Goal: Find specific page/section: Find specific page/section

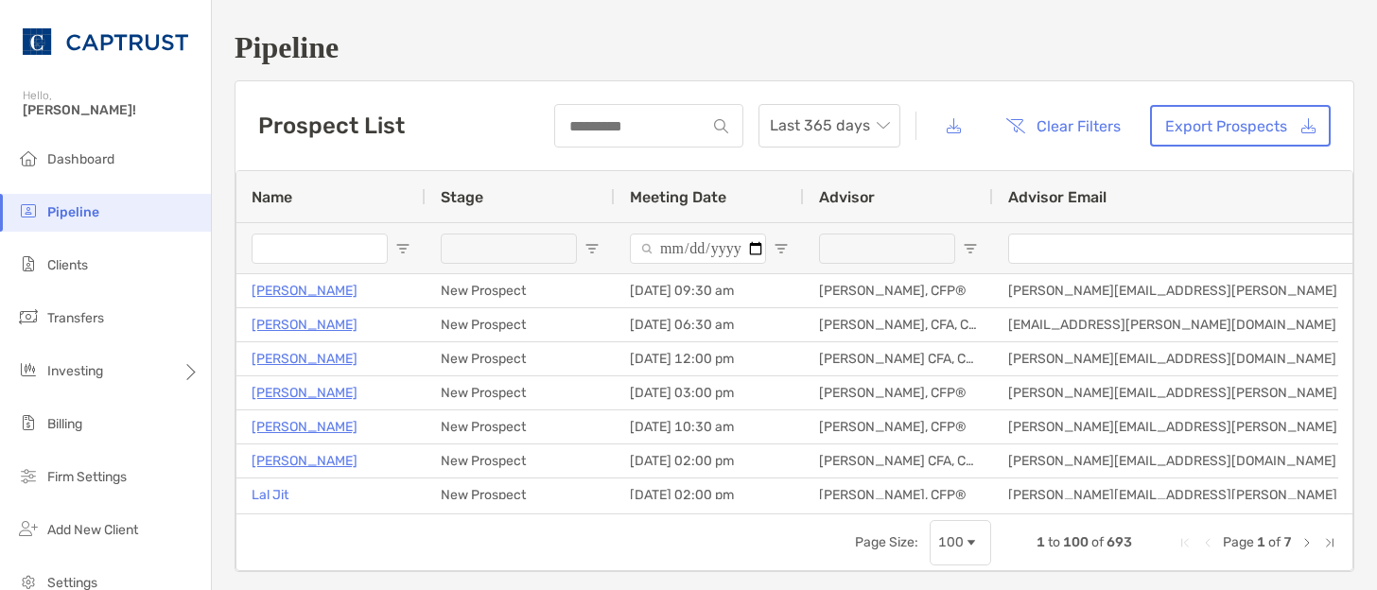
drag, startPoint x: 85, startPoint y: 258, endPoint x: 396, endPoint y: 20, distance: 391.8
click at [84, 258] on span "Clients" at bounding box center [67, 265] width 41 height 16
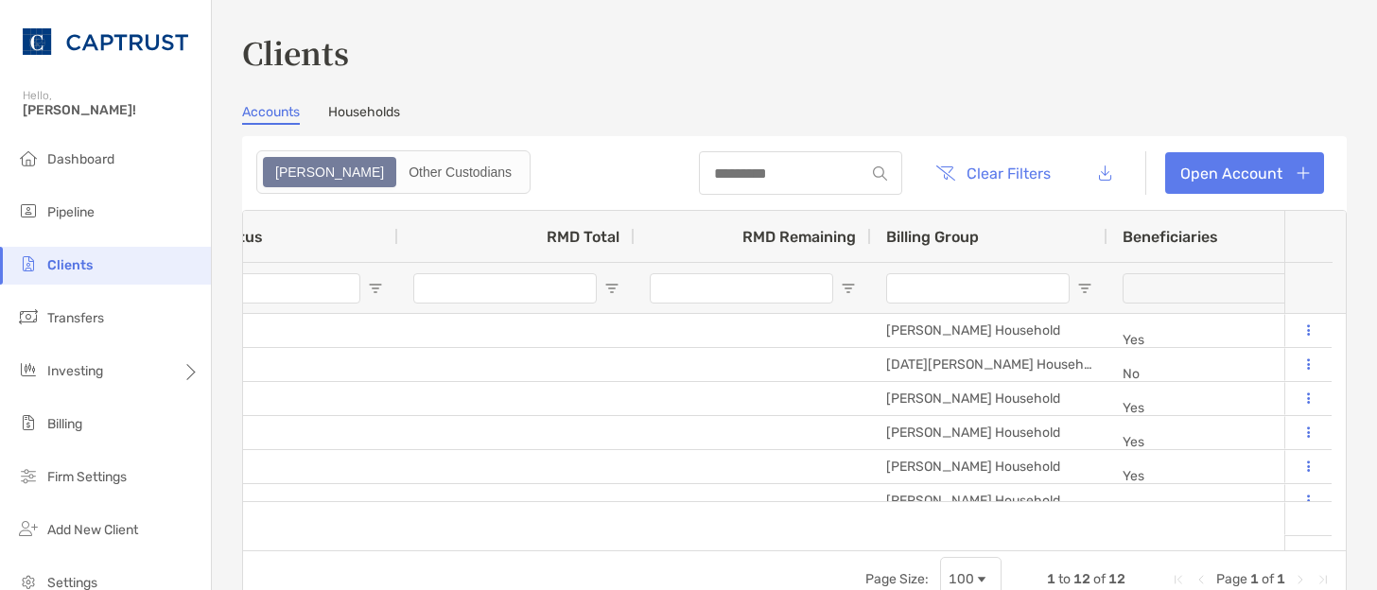
drag, startPoint x: 422, startPoint y: 551, endPoint x: 422, endPoint y: 541, distance: 10.4
click at [422, 551] on div "Page Size: 100 1 to 12 of 12 Page 1 of 1" at bounding box center [794, 578] width 1102 height 57
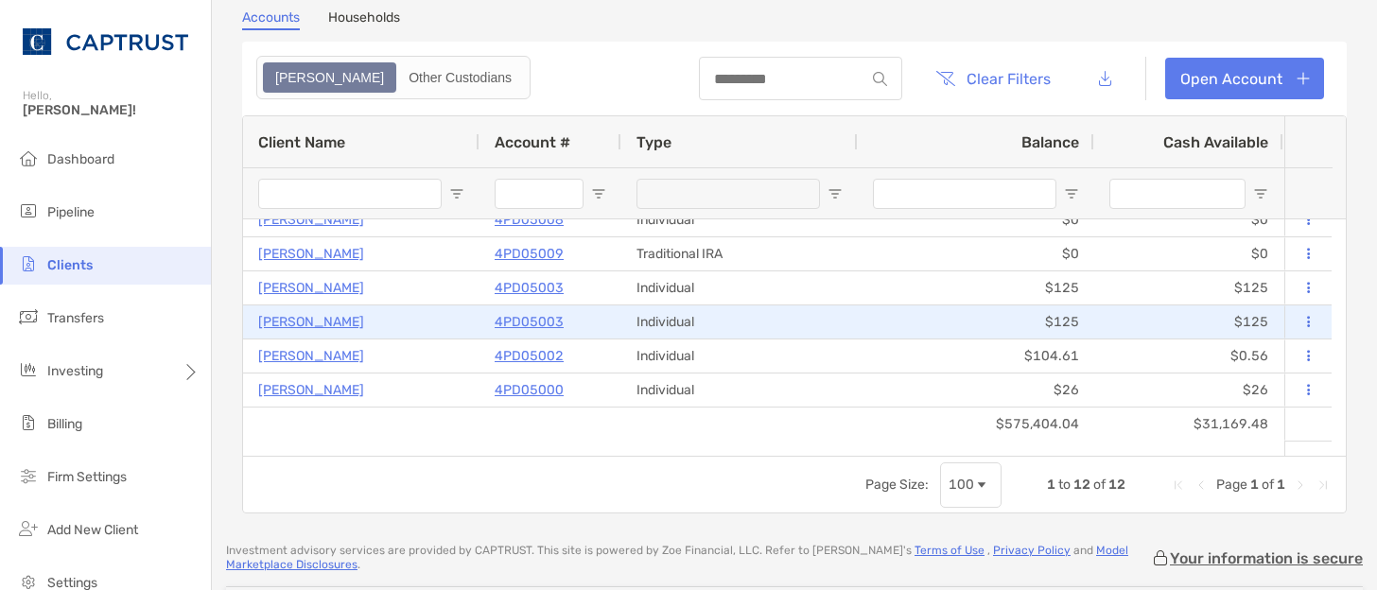
scroll to position [21, 0]
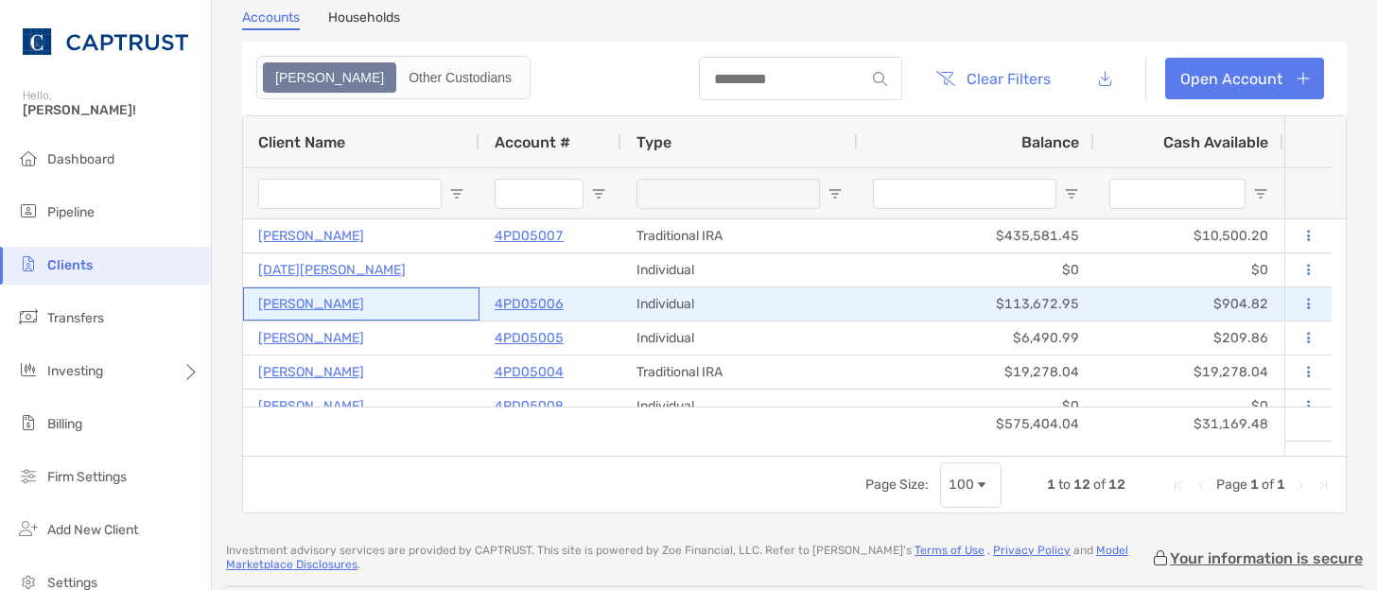
click at [330, 304] on p "[PERSON_NAME]" at bounding box center [311, 304] width 106 height 24
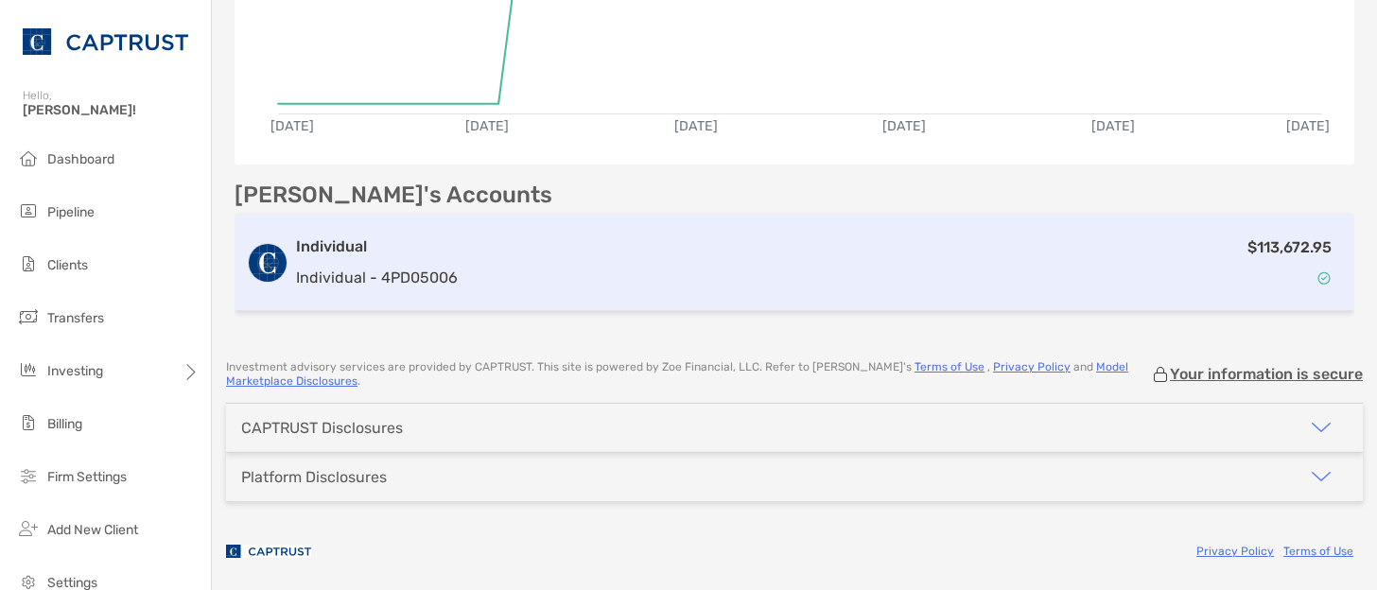
click at [699, 285] on div "$113,672.95" at bounding box center [903, 262] width 877 height 55
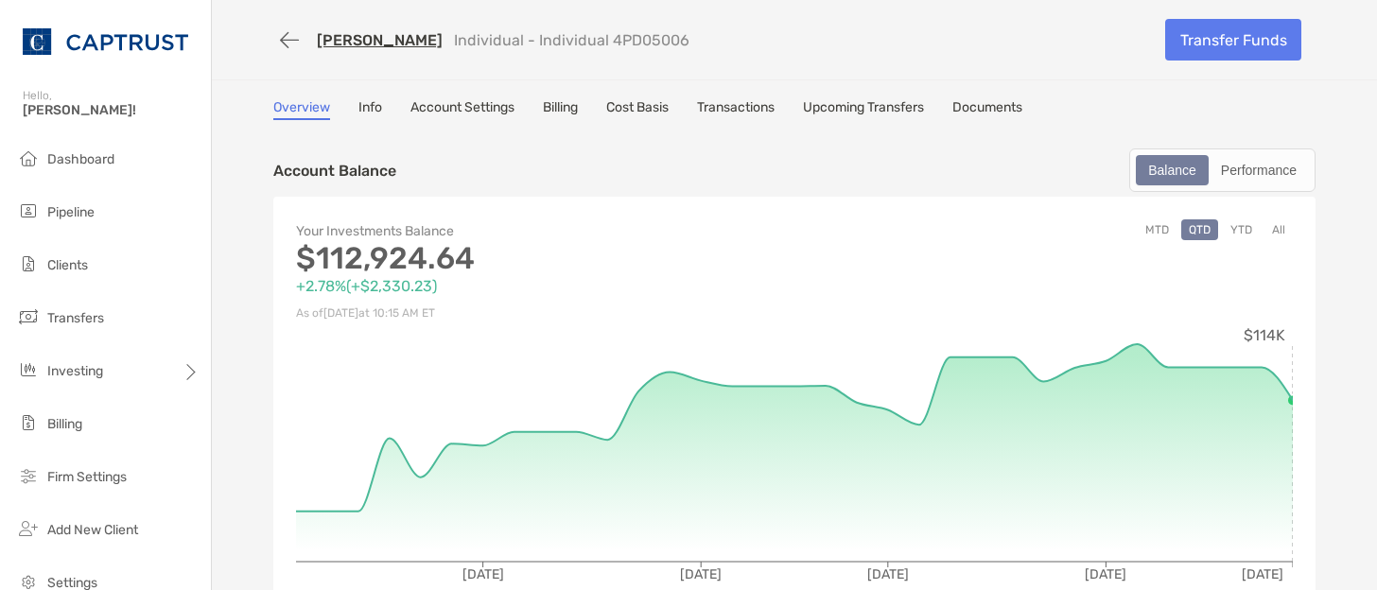
click at [491, 104] on link "Account Settings" at bounding box center [462, 109] width 104 height 21
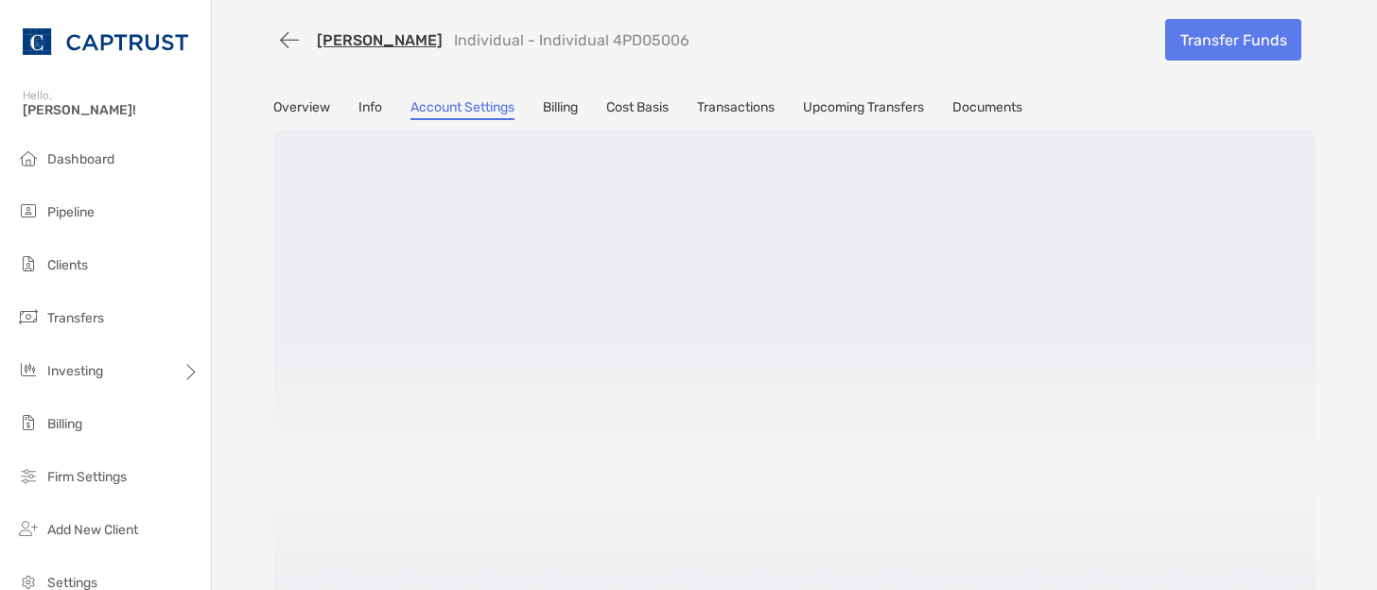
click at [574, 104] on link "Billing" at bounding box center [560, 109] width 35 height 21
